Goal: Transaction & Acquisition: Purchase product/service

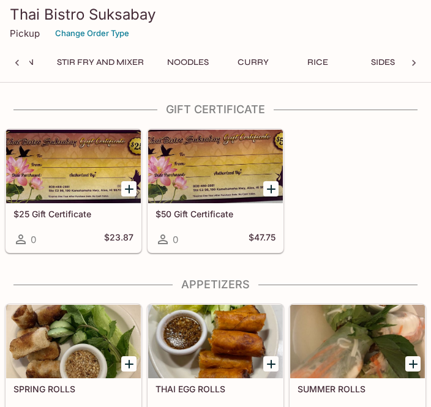
scroll to position [0, 643]
click at [194, 61] on button "Noodles" at bounding box center [183, 62] width 55 height 17
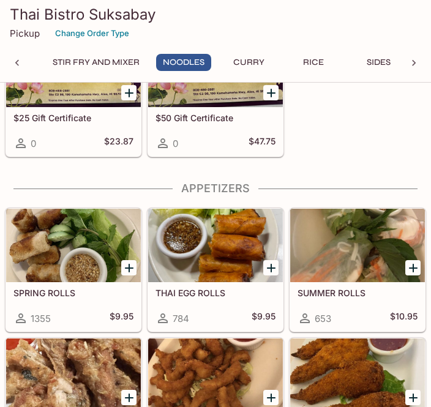
scroll to position [3473, 0]
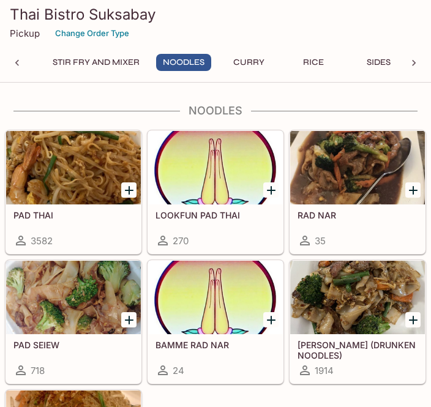
click at [230, 181] on div at bounding box center [215, 167] width 135 height 73
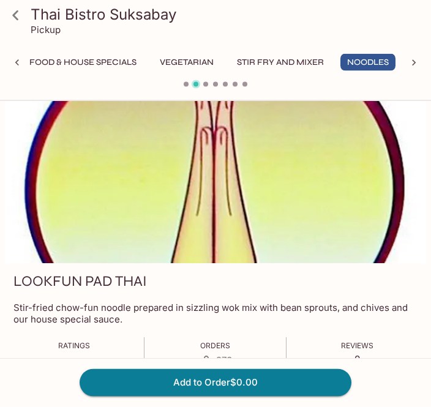
scroll to position [7, 0]
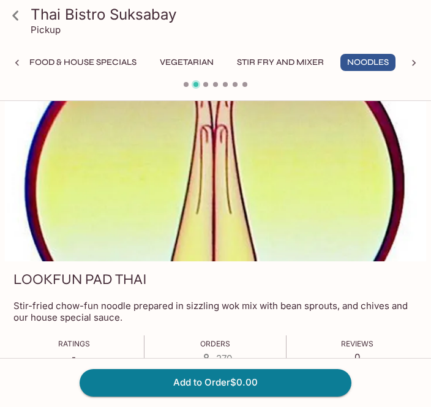
click at [11, 29] on link at bounding box center [15, 15] width 31 height 31
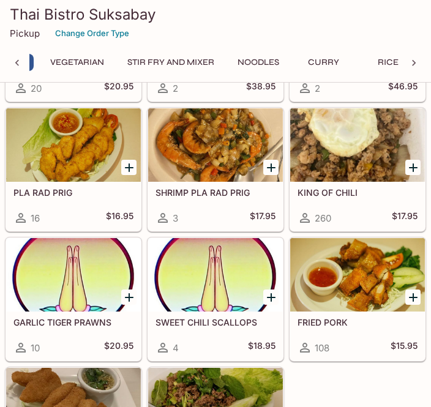
scroll to position [0, 572]
click at [257, 59] on button "Noodles" at bounding box center [254, 62] width 55 height 17
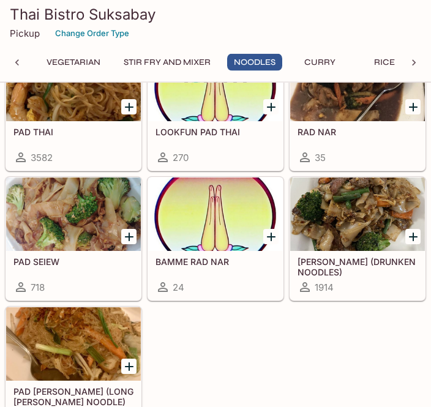
scroll to position [3556, 0]
click at [86, 237] on div at bounding box center [73, 213] width 135 height 73
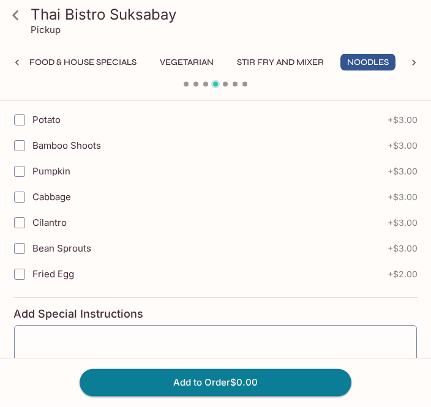
scroll to position [1417, 0]
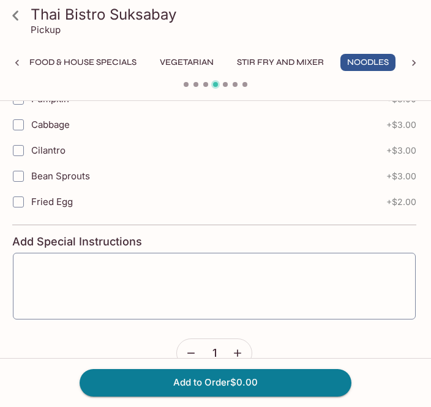
click at [27, 12] on link at bounding box center [15, 15] width 31 height 31
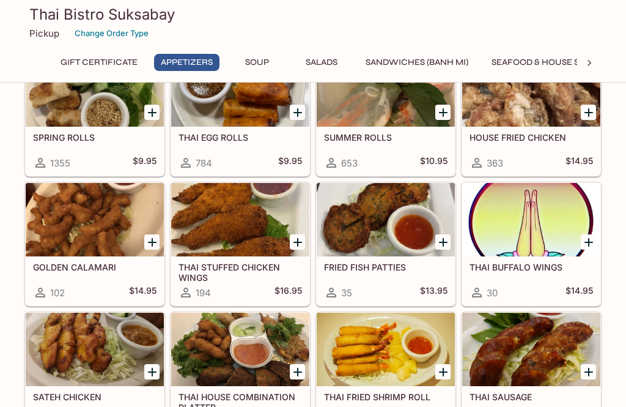
scroll to position [250, 0]
